Goal: Check status

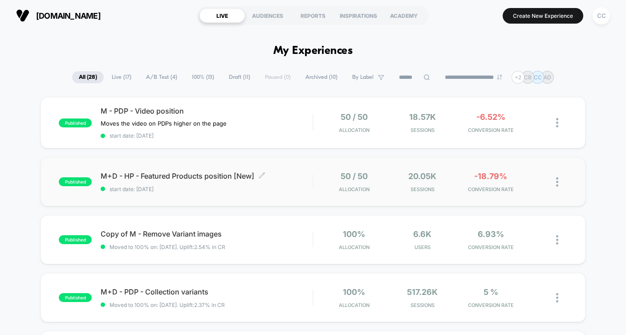
click at [310, 188] on span "start date: [DATE]" at bounding box center [207, 189] width 212 height 7
